Goal: Transaction & Acquisition: Subscribe to service/newsletter

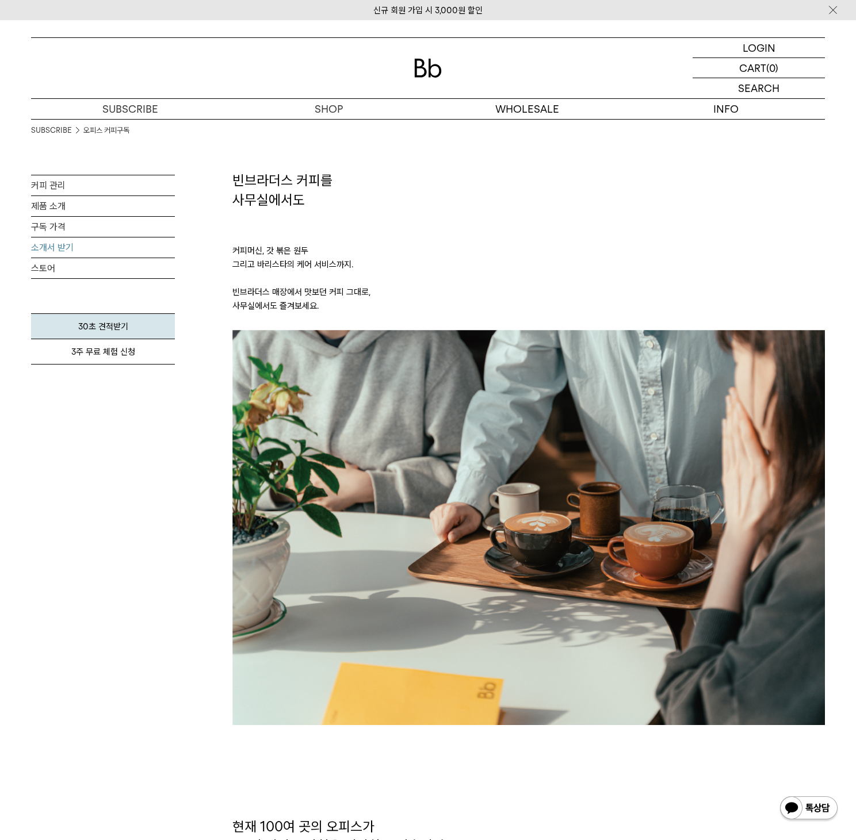
click at [66, 244] on link "소개서 받기" at bounding box center [103, 247] width 144 height 20
click at [56, 271] on link "스토어" at bounding box center [103, 268] width 144 height 20
click at [57, 229] on link "구독 가격" at bounding box center [103, 227] width 144 height 20
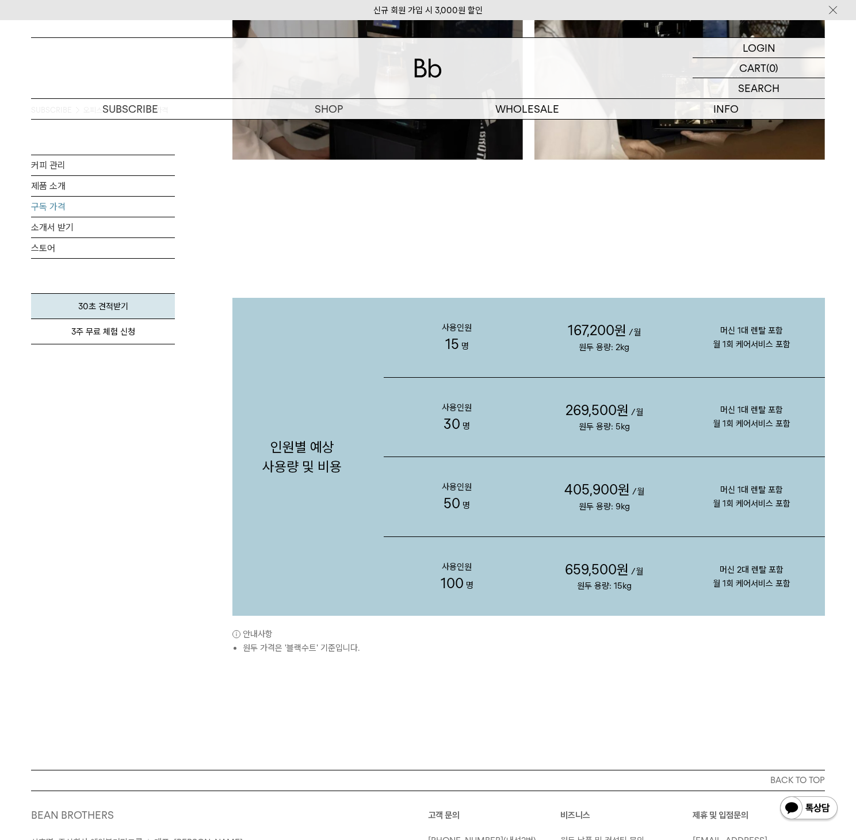
scroll to position [577, 0]
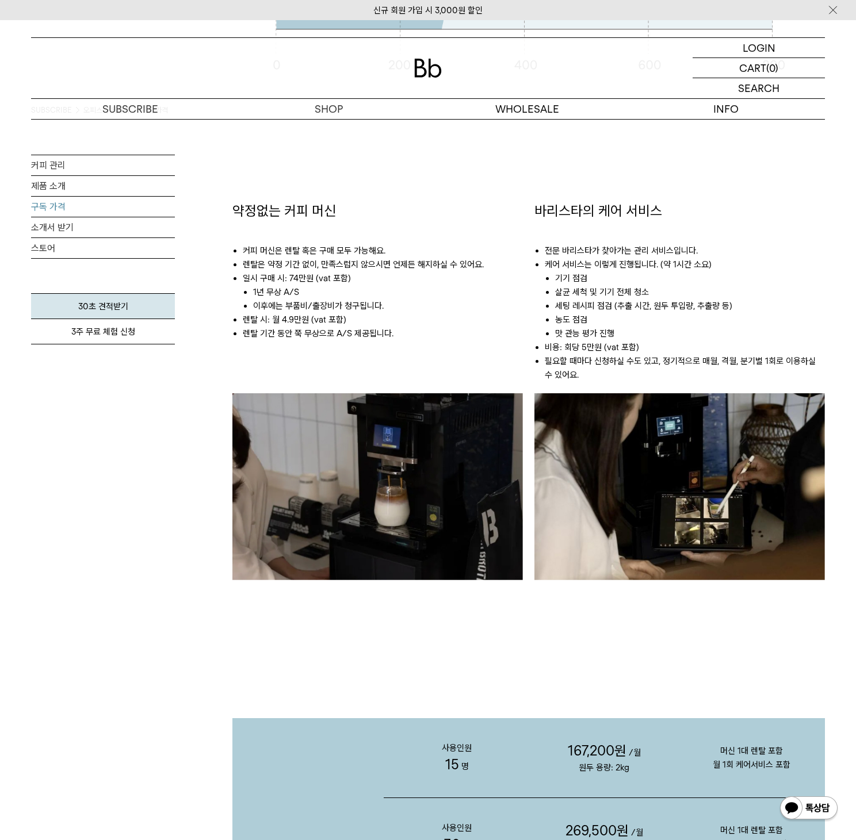
click at [227, 307] on div "약정없는 커피 머신 커피 머신은 렌탈 혹은 구매 모두 가능해요. 렌탈은 약정 기간 없이, 만족스럽지 않으시면 언제든 해지하실 수 있어요. 일시…" at bounding box center [378, 413] width 302 height 425
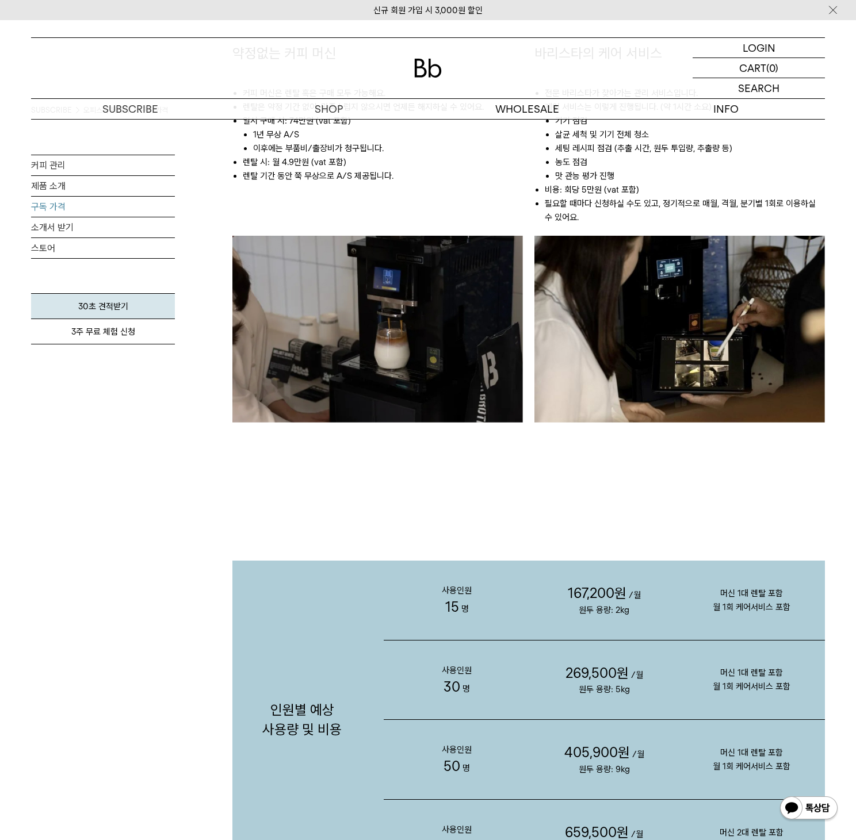
scroll to position [440, 0]
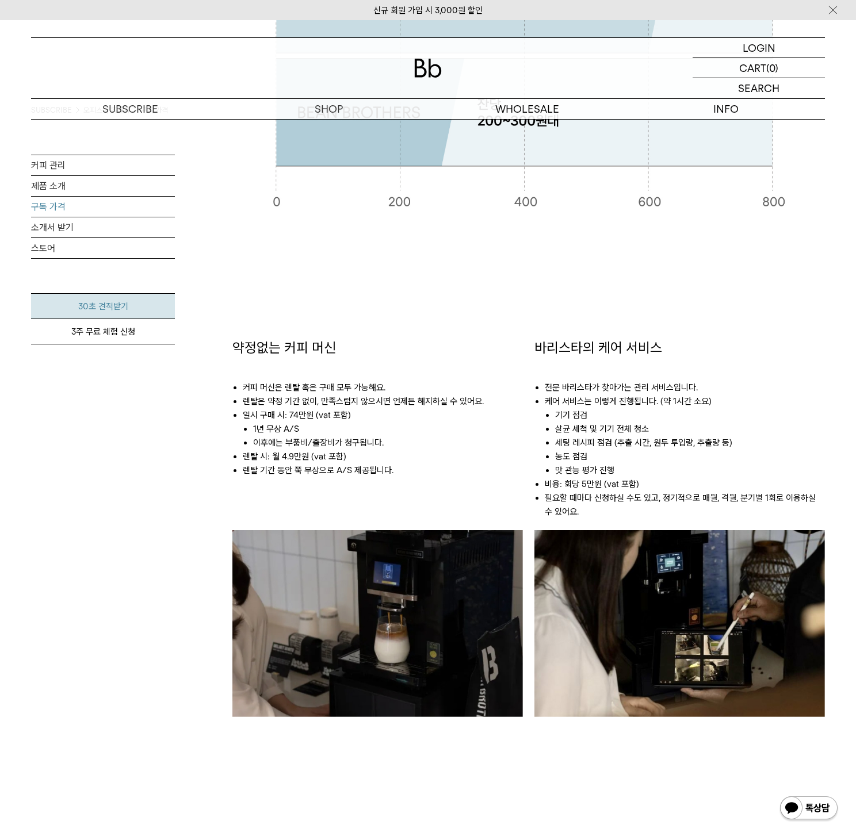
click at [139, 301] on link "30초 견적받기" at bounding box center [103, 306] width 144 height 26
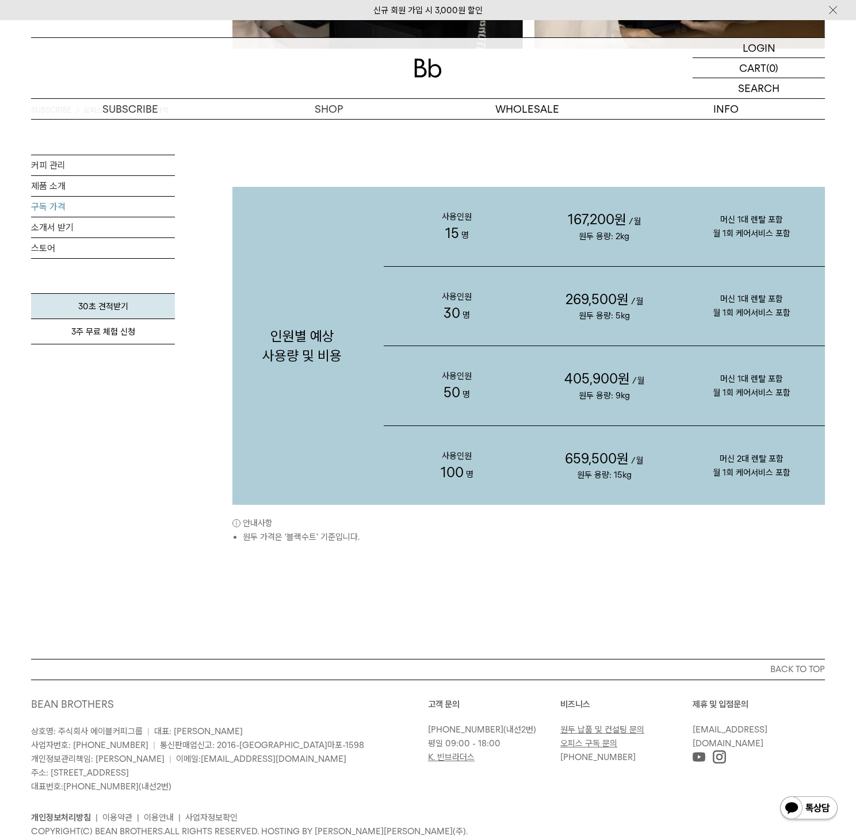
scroll to position [1147, 0]
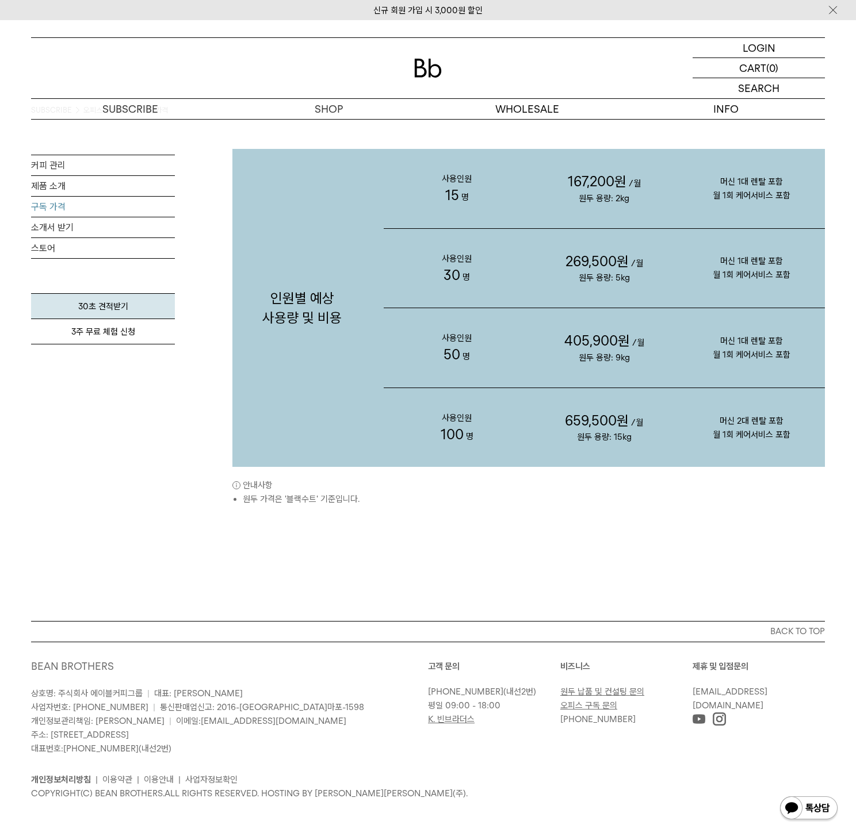
click at [591, 706] on link "오피스 구독 문의" at bounding box center [588, 705] width 57 height 10
